Goal: Navigation & Orientation: Find specific page/section

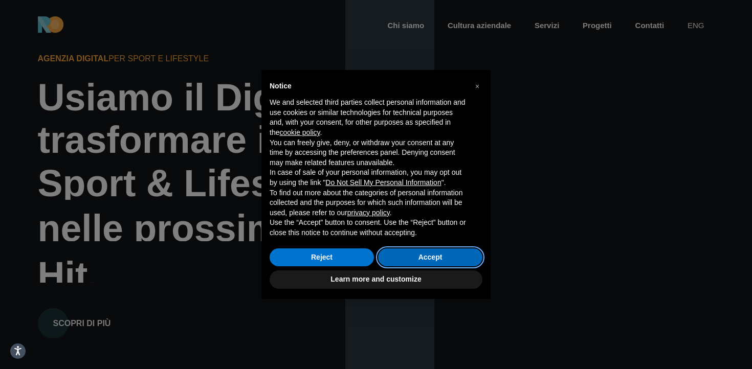
click at [450, 254] on button "Accept" at bounding box center [430, 257] width 104 height 18
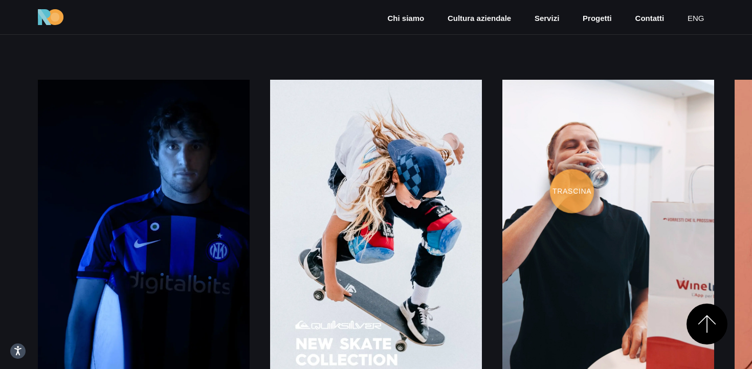
scroll to position [1254, 0]
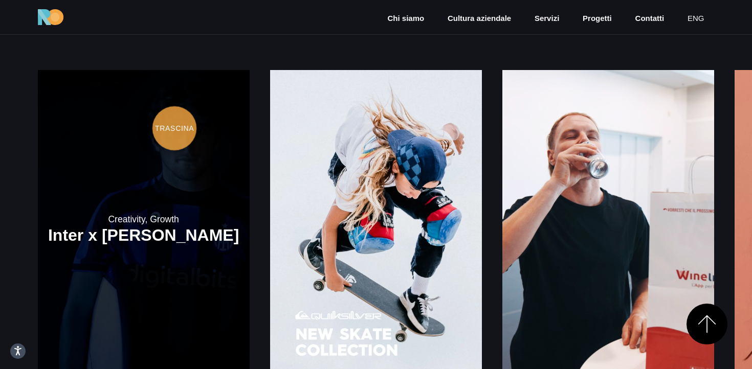
click at [173, 128] on link at bounding box center [144, 229] width 212 height 318
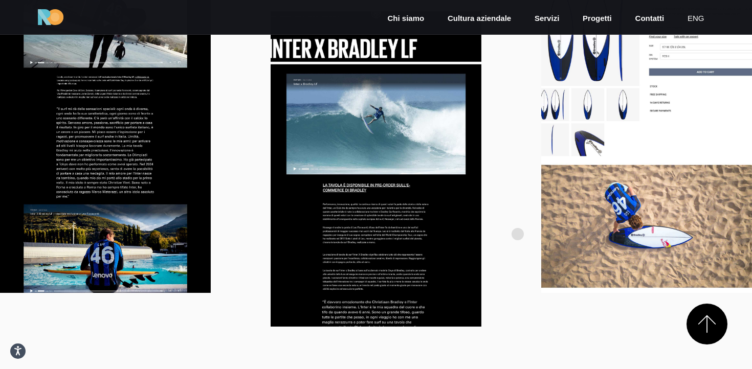
scroll to position [1415, 0]
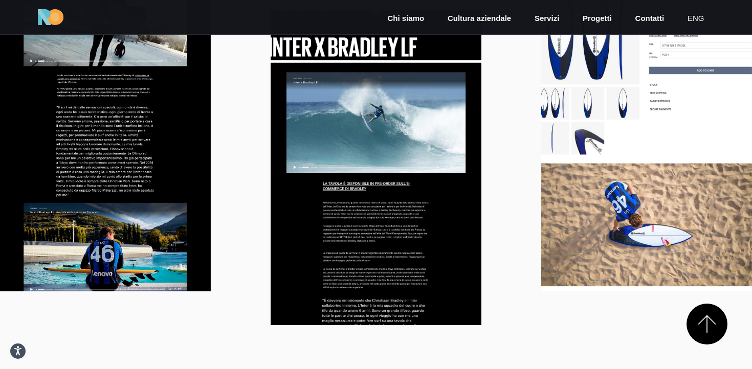
drag, startPoint x: 671, startPoint y: 185, endPoint x: 553, endPoint y: 164, distance: 119.9
click at [553, 164] on div at bounding box center [646, 132] width 211 height 315
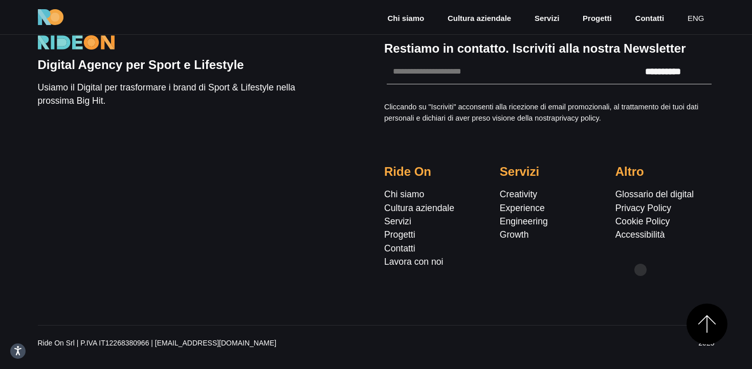
scroll to position [2821, 0]
click at [399, 199] on link "Chi siamo" at bounding box center [404, 194] width 40 height 10
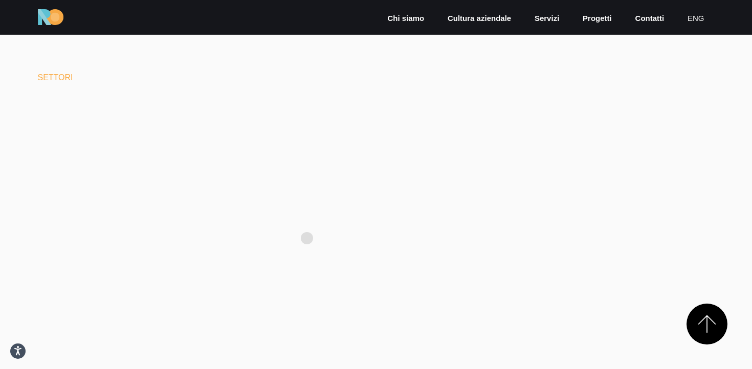
scroll to position [1197, 0]
